Goal: Information Seeking & Learning: Check status

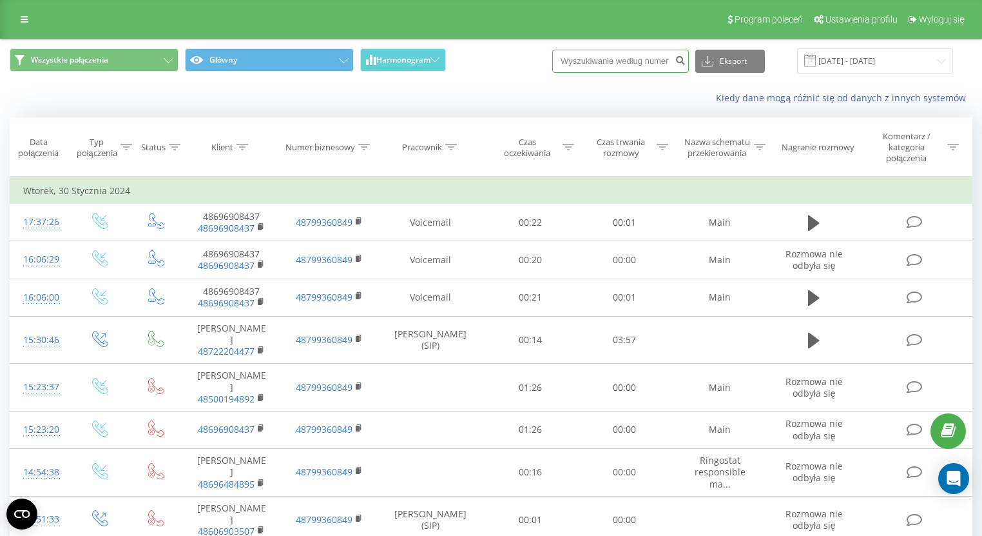
click at [605, 64] on input at bounding box center [620, 61] width 137 height 23
paste input "48881505588"
drag, startPoint x: 584, startPoint y: 55, endPoint x: 594, endPoint y: 73, distance: 20.5
click at [584, 56] on input "48881505588" at bounding box center [620, 61] width 137 height 23
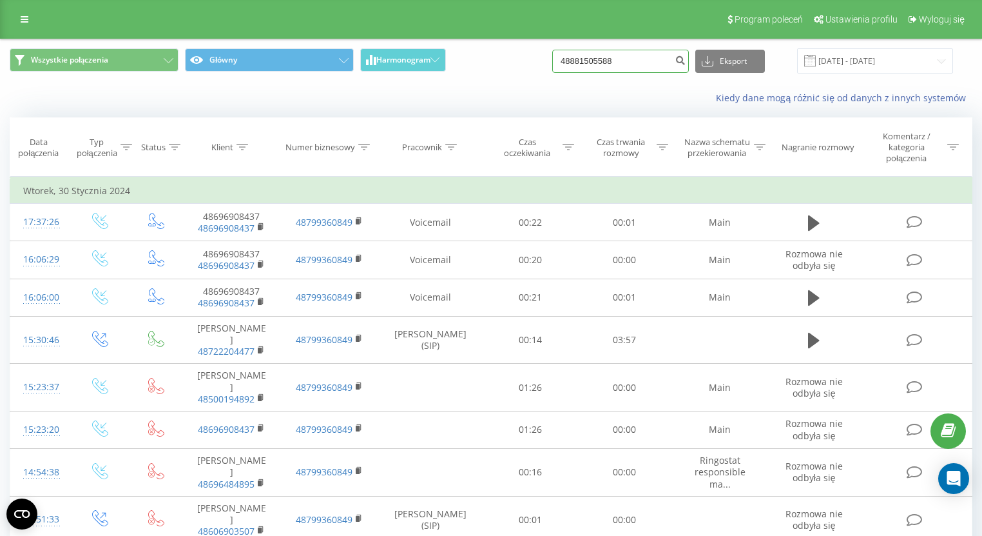
click at [586, 57] on input "48881505588" at bounding box center [620, 61] width 137 height 23
type input "881505588"
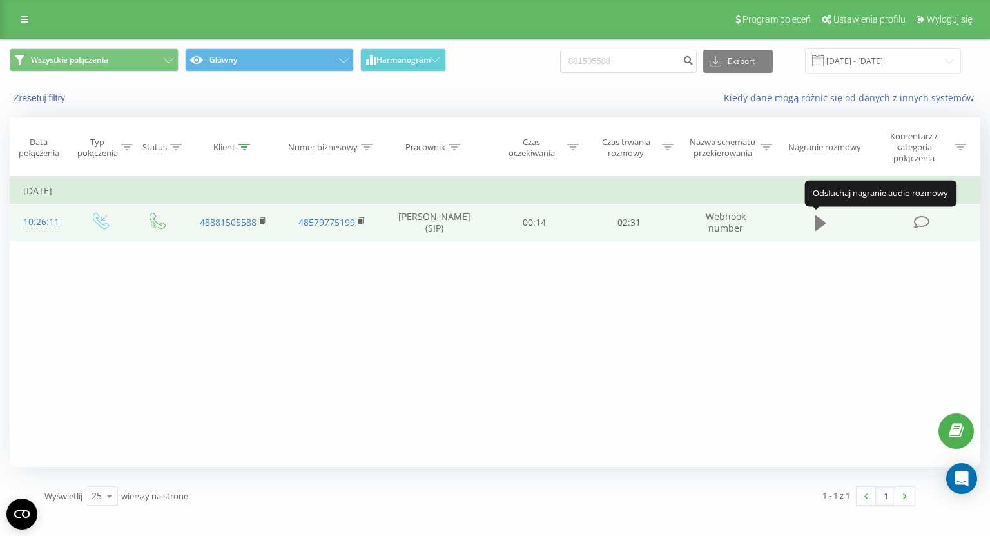
drag, startPoint x: 819, startPoint y: 223, endPoint x: 822, endPoint y: 229, distance: 6.9
click at [822, 229] on icon at bounding box center [821, 223] width 12 height 18
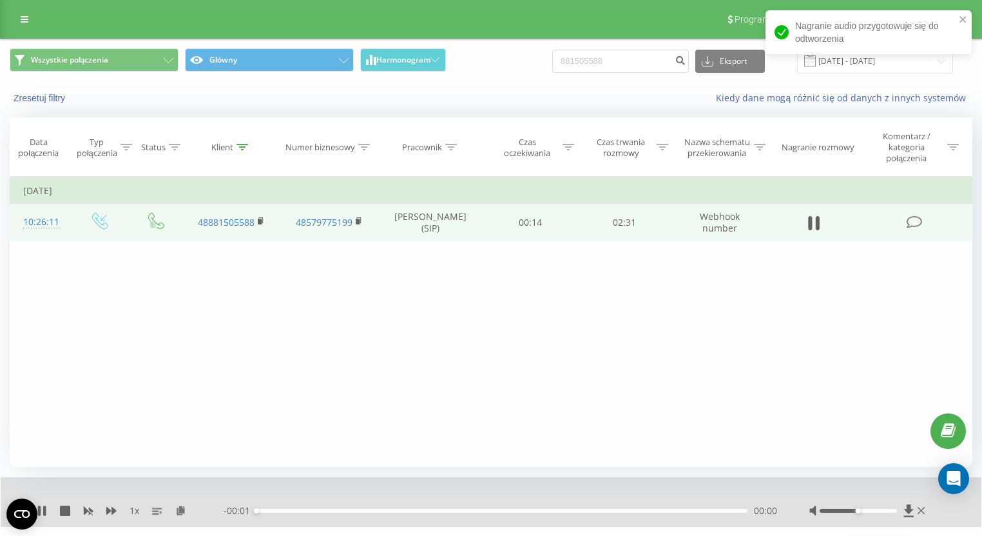
click at [823, 403] on div "Filtruj według warunków Jest równe Wprowadź wartość Anuluj OK Filtruj według wa…" at bounding box center [491, 322] width 963 height 290
drag, startPoint x: 863, startPoint y: 511, endPoint x: 922, endPoint y: 498, distance: 60.6
click at [923, 498] on div "1 x - 02:31 00:00 00:00" at bounding box center [491, 502] width 981 height 50
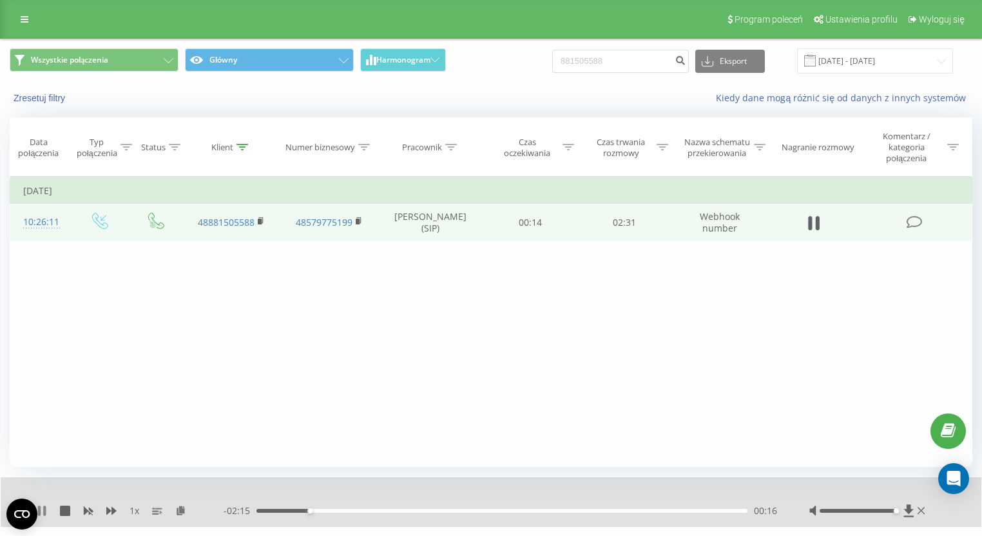
click at [43, 511] on icon at bounding box center [44, 510] width 3 height 10
click at [583, 57] on input "881505588" at bounding box center [620, 61] width 137 height 23
paste input "48666571830"
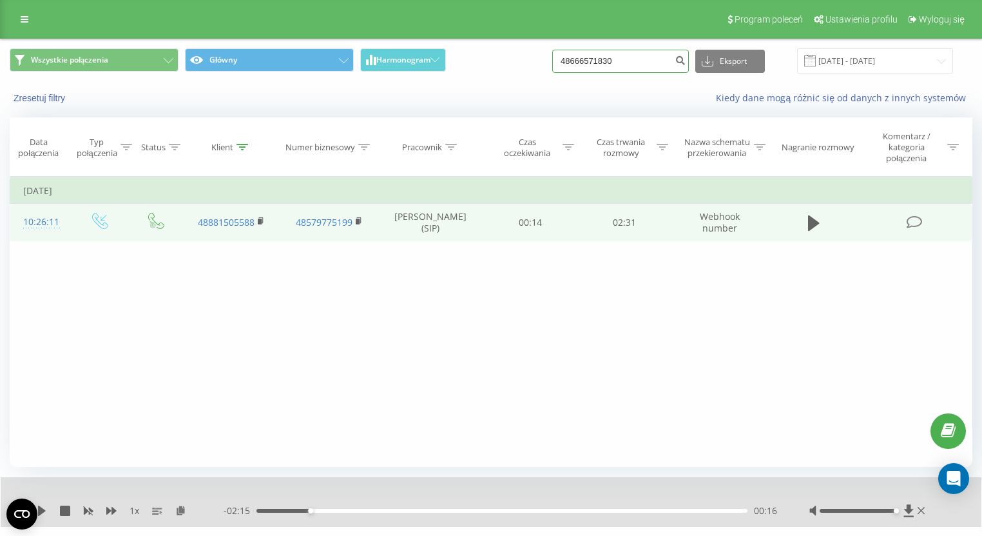
click at [585, 53] on input "48666571830" at bounding box center [620, 61] width 137 height 23
type input "666571830"
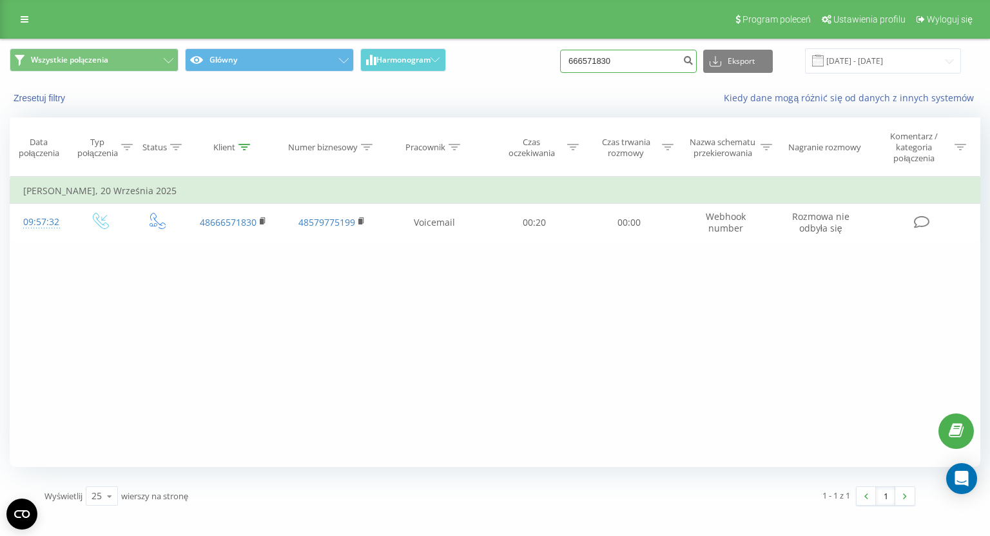
click at [617, 61] on input "666571830" at bounding box center [628, 61] width 137 height 23
paste input "48530651150"
click at [594, 57] on input "48530651150" at bounding box center [628, 61] width 137 height 23
type input "530651150"
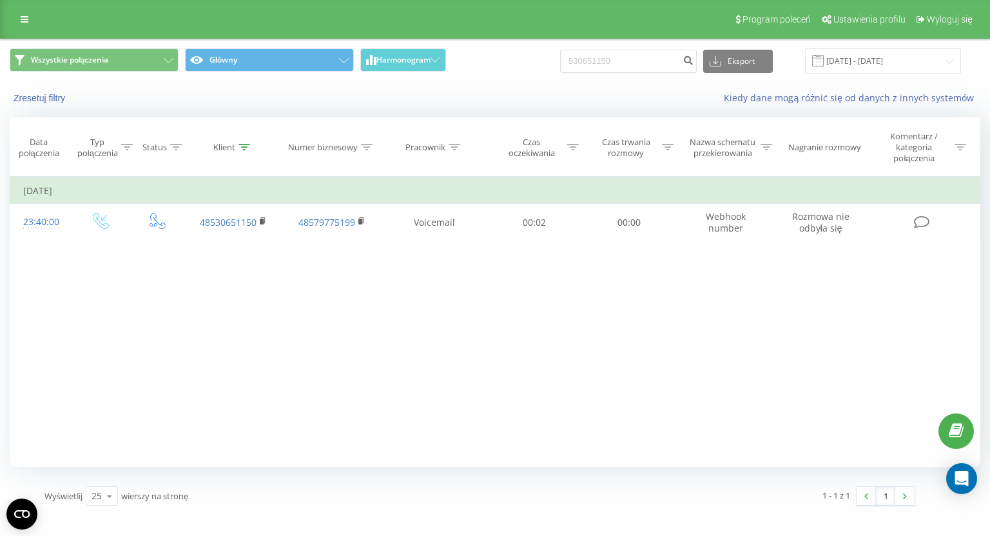
drag, startPoint x: 582, startPoint y: 86, endPoint x: 482, endPoint y: 18, distance: 121.0
click at [567, 75] on div "Wszystkie połączenia Główny Harmonogram 530651150 Eksport .csv .xls .xlsx 22.06…" at bounding box center [495, 76] width 989 height 74
click at [810, 307] on div "Filtruj według warunków Jest równe Wprowadź wartość Anuluj OK Filtruj według wa…" at bounding box center [495, 322] width 971 height 290
